Goal: Find specific fact: Find specific fact

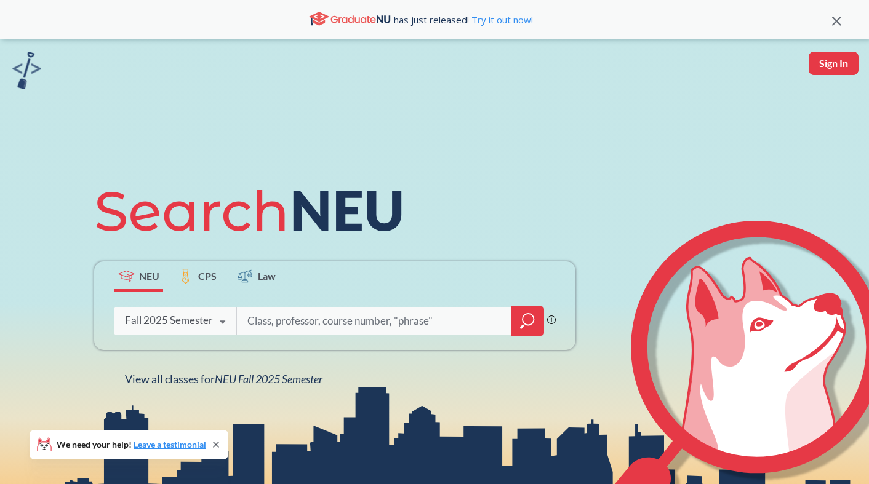
click at [204, 316] on div "Fall 2025 Semester" at bounding box center [169, 321] width 88 height 14
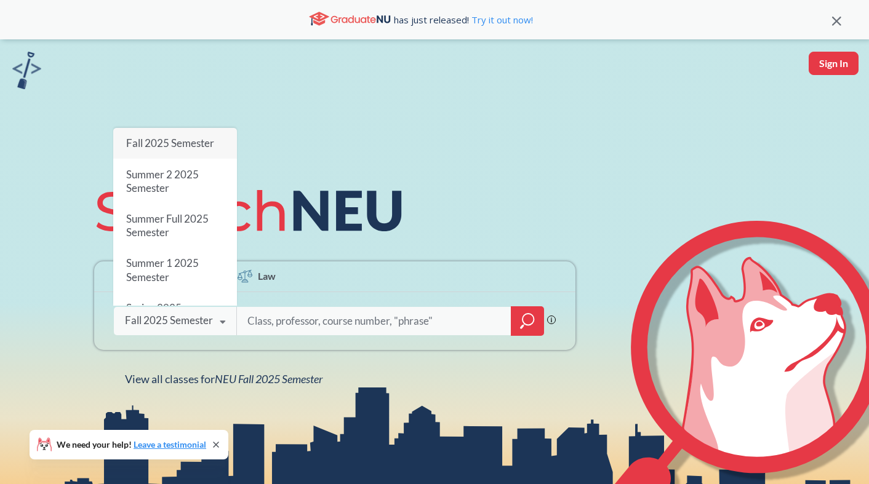
click at [197, 144] on span "Fall 2025 Semester" at bounding box center [170, 143] width 88 height 13
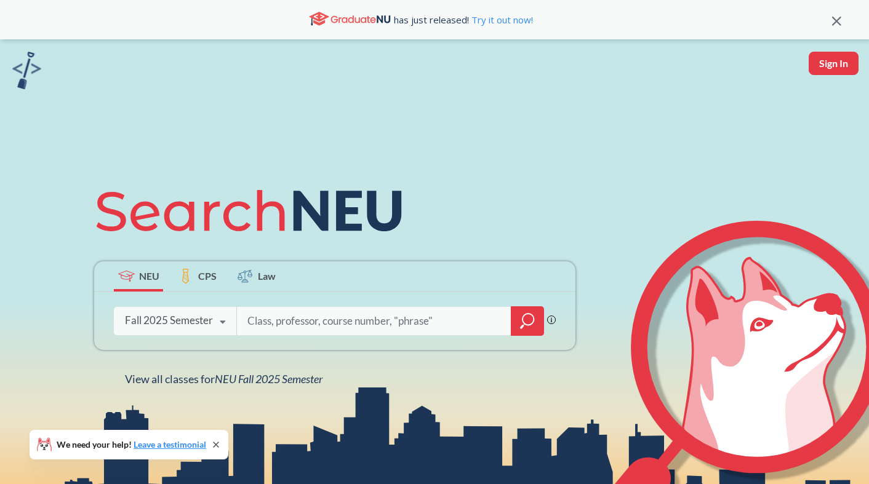
click at [304, 332] on input "search" at bounding box center [374, 321] width 256 height 26
type input "[PERSON_NAME]"
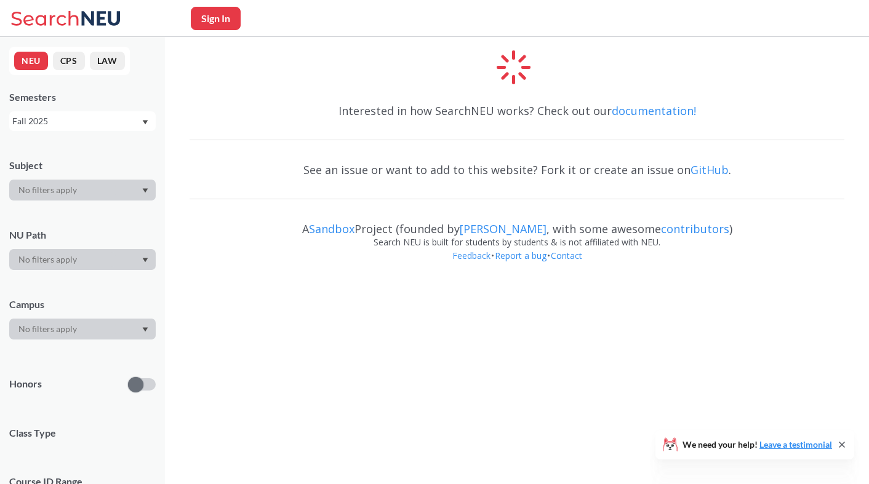
click at [408, 242] on div "Search NEU is built for students by students & is not affiliated with NEU." at bounding box center [517, 243] width 655 height 14
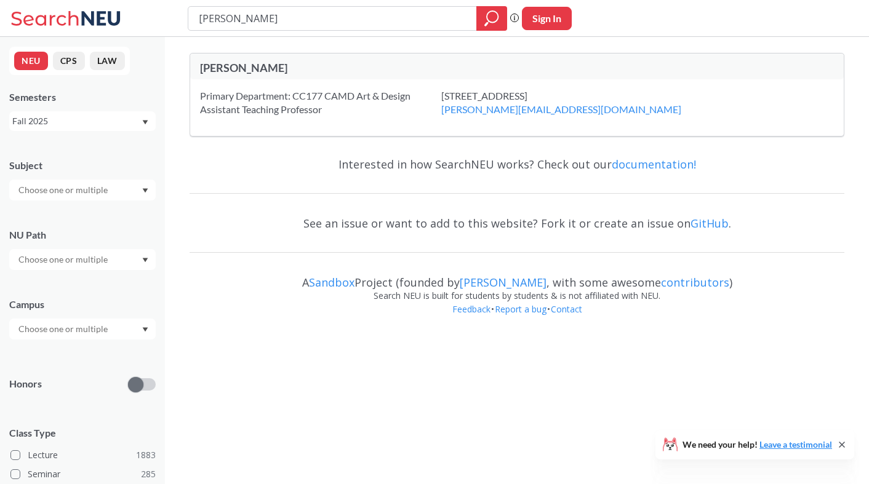
click at [214, 69] on div "[PERSON_NAME]" at bounding box center [358, 68] width 317 height 14
click at [415, 19] on input "[PERSON_NAME]" at bounding box center [333, 18] width 270 height 21
click at [231, 76] on div "[PERSON_NAME]" at bounding box center [358, 69] width 317 height 16
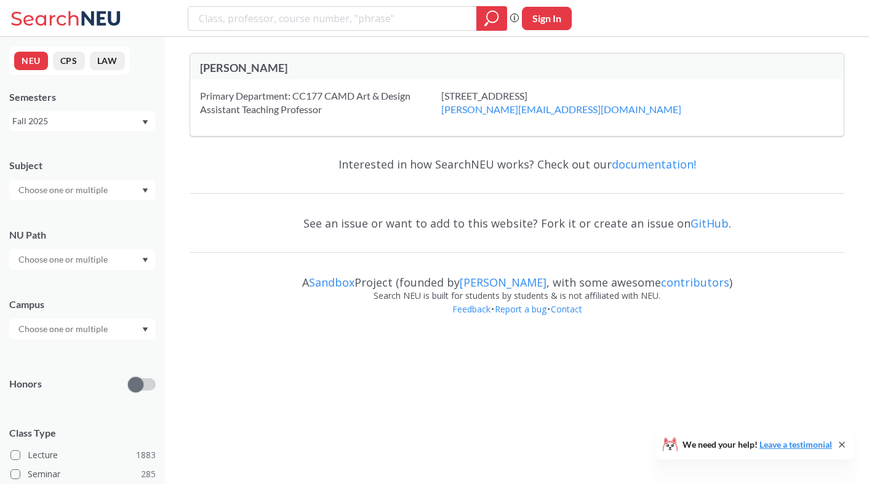
click at [313, 111] on div "Primary Department: CC177 CAMD Art & Design Assistant Teaching Professor" at bounding box center [320, 102] width 241 height 27
